Goal: Transaction & Acquisition: Purchase product/service

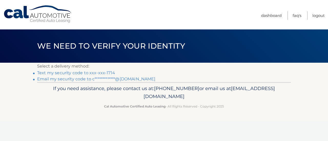
click at [104, 73] on link "Text my security code to xxx-xxx-1714" at bounding box center [76, 73] width 78 height 5
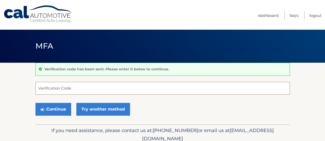
click at [96, 87] on input "Verification Code" at bounding box center [162, 88] width 254 height 13
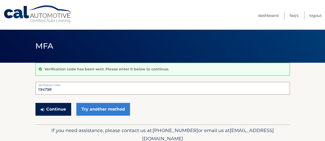
type input "194798"
click at [59, 110] on button "Continue" at bounding box center [53, 109] width 36 height 13
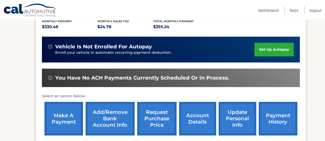
scroll to position [120, 0]
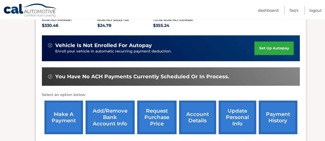
click at [58, 112] on link "make a payment" at bounding box center [63, 118] width 38 height 34
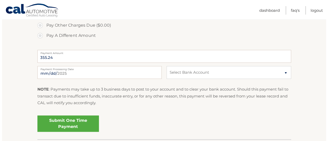
scroll to position [190, 0]
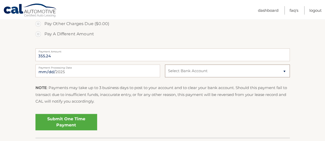
click at [271, 72] on select "Select Bank Account Checking PNC BANK, NA *****2835 Checking SYNOVUS BANK *****…" at bounding box center [227, 71] width 124 height 13
select select "OGQxZDk0YjItNGI2MC00OWQ5LWJmNzktYjYxYzE0OWQwZTQ1"
click at [165, 65] on select "Select Bank Account Checking PNC BANK, NA *****2835 Checking SYNOVUS BANK *****…" at bounding box center [227, 71] width 124 height 13
click at [262, 99] on p "NOTE : Payments may take up to 3 business days to post to your account and to c…" at bounding box center [162, 95] width 254 height 20
click at [73, 121] on link "Submit One Time Payment" at bounding box center [66, 122] width 62 height 16
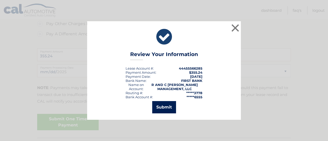
click at [167, 106] on button "Submit" at bounding box center [164, 107] width 24 height 12
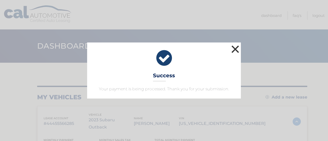
click at [236, 48] on button "×" at bounding box center [235, 49] width 10 height 10
